Goal: Information Seeking & Learning: Learn about a topic

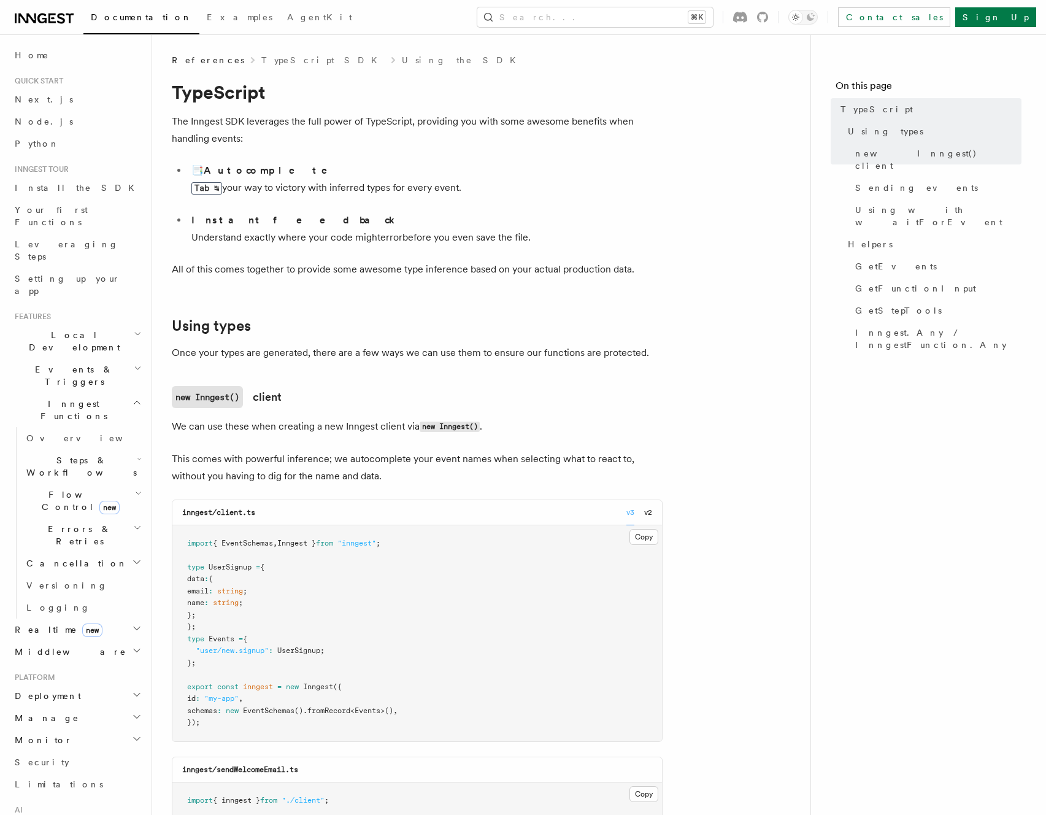
click at [551, 357] on p "Once your types are generated, there are a few ways we can use them to ensure o…" at bounding box center [417, 352] width 491 height 17
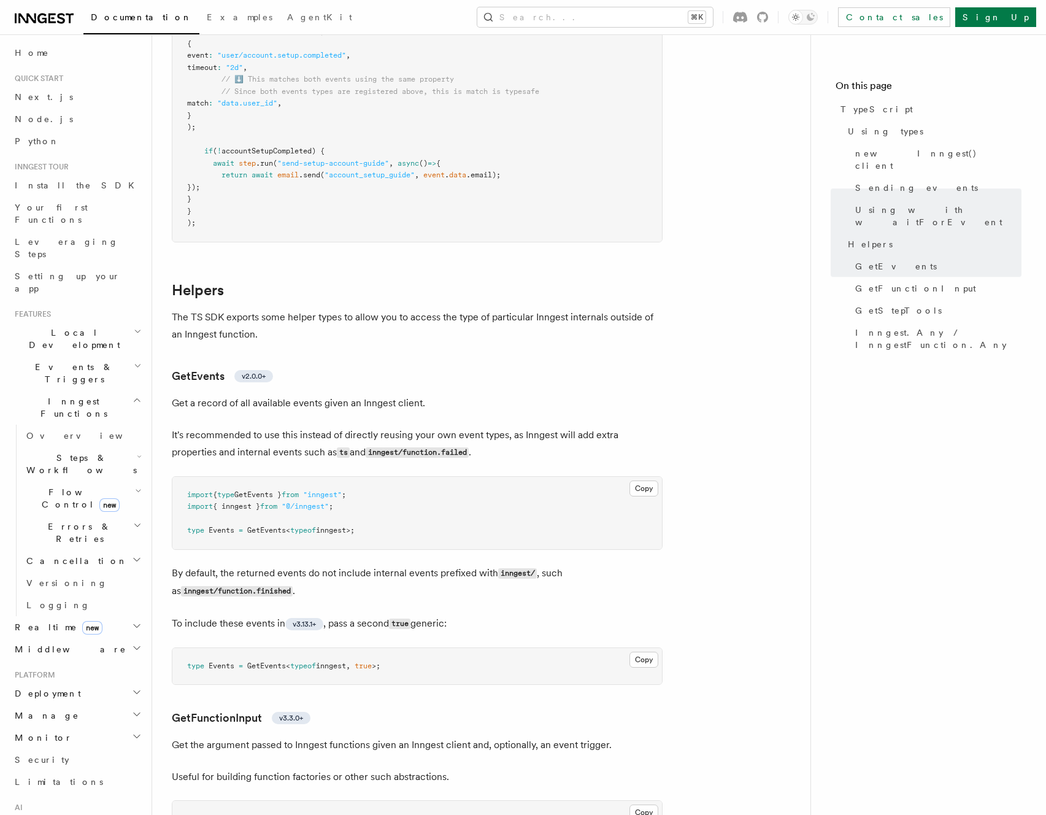
scroll to position [1980, 0]
drag, startPoint x: 548, startPoint y: 258, endPoint x: 529, endPoint y: 249, distance: 20.9
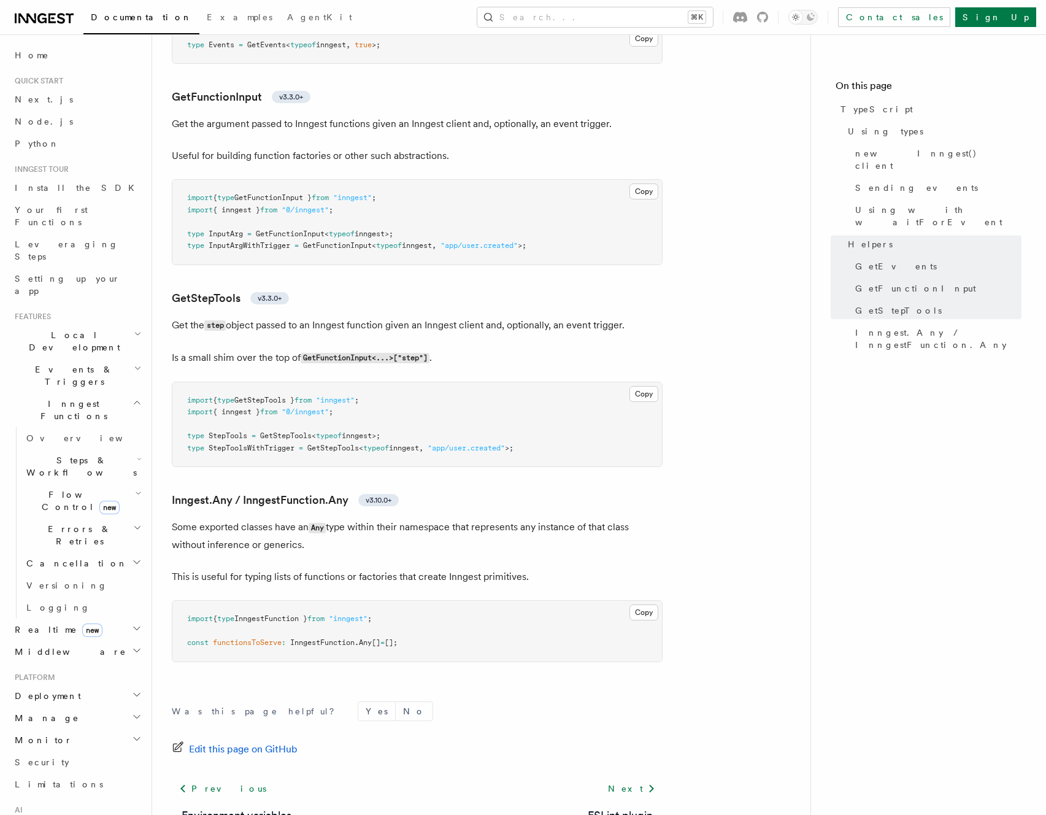
scroll to position [2692, 0]
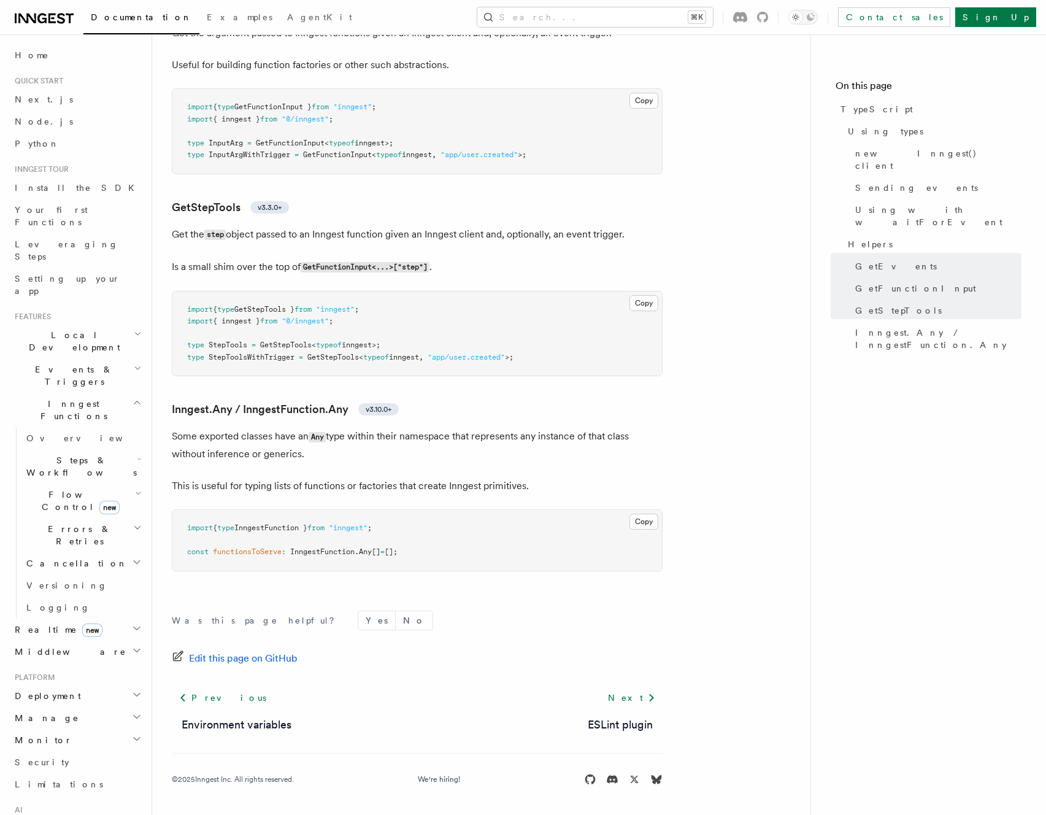
drag, startPoint x: 400, startPoint y: 454, endPoint x: 411, endPoint y: 456, distance: 11.2
click at [401, 454] on p "Some exported classes have an Any type within their namespace that represents a…" at bounding box center [417, 445] width 491 height 35
click at [575, 487] on p "This is useful for typing lists of functions or factories that create Inngest p…" at bounding box center [417, 485] width 491 height 17
drag, startPoint x: 574, startPoint y: 487, endPoint x: 206, endPoint y: 483, distance: 368.2
click at [206, 483] on p "This is useful for typing lists of functions or factories that create Inngest p…" at bounding box center [417, 485] width 491 height 17
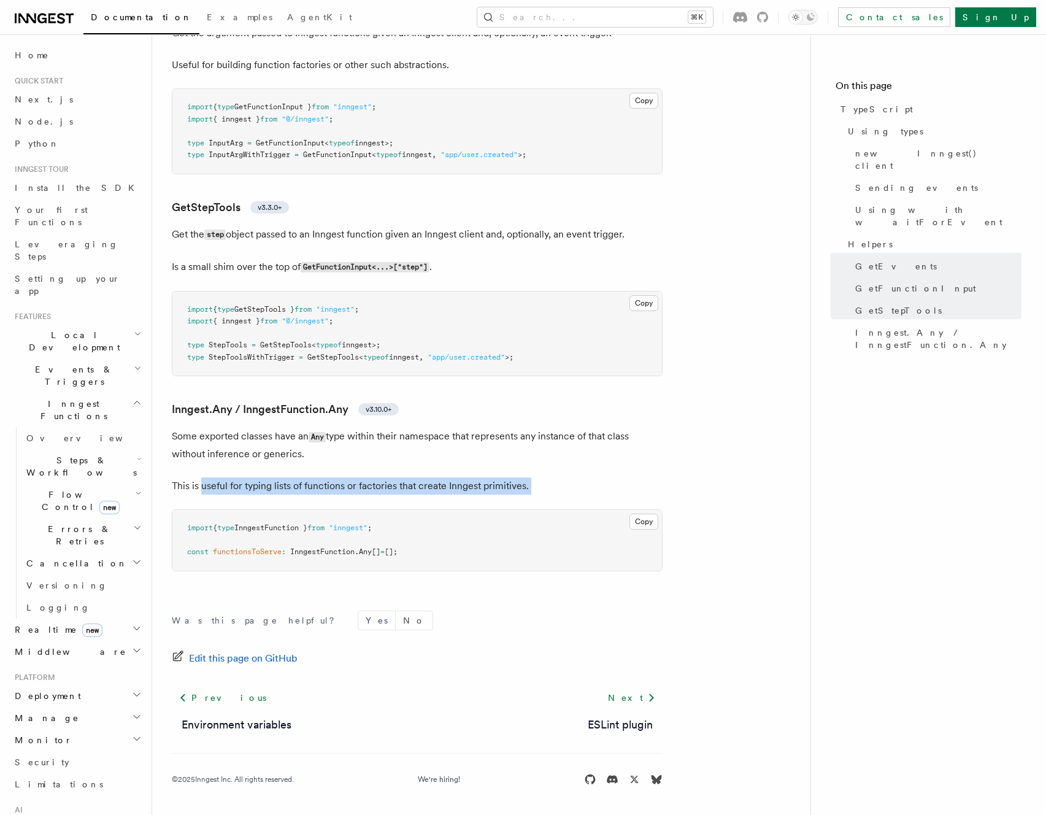
click at [206, 483] on p "This is useful for typing lists of functions or factories that create Inngest p…" at bounding box center [417, 485] width 491 height 17
